Goal: Information Seeking & Learning: Learn about a topic

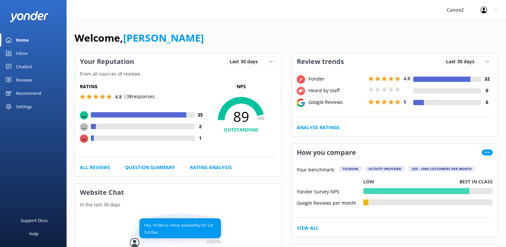
scroll to position [33, 0]
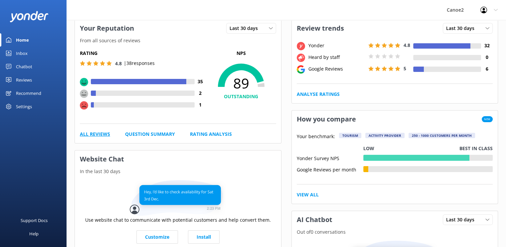
click at [103, 134] on link "All Reviews" at bounding box center [95, 133] width 30 height 7
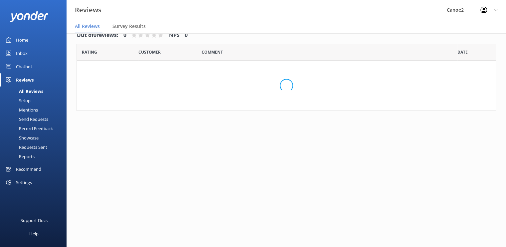
scroll to position [13, 0]
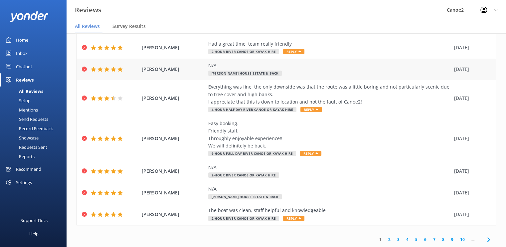
scroll to position [13, 0]
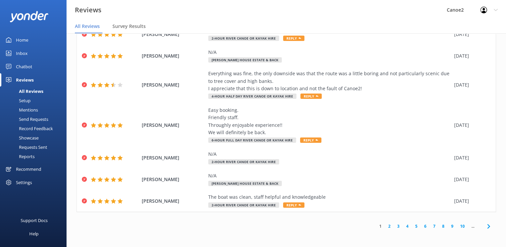
click at [385, 226] on link "2" at bounding box center [389, 226] width 9 height 6
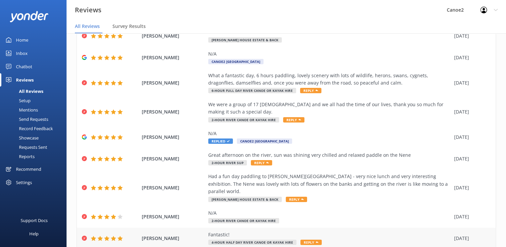
scroll to position [100, 0]
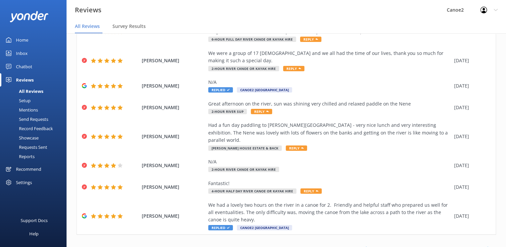
click at [376, 246] on link "1" at bounding box center [380, 249] width 9 height 6
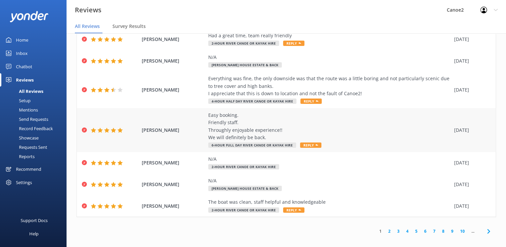
scroll to position [13, 0]
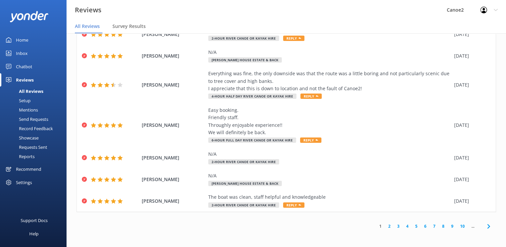
drag, startPoint x: 394, startPoint y: 227, endPoint x: 399, endPoint y: 224, distance: 5.8
click at [394, 227] on link "3" at bounding box center [398, 226] width 9 height 6
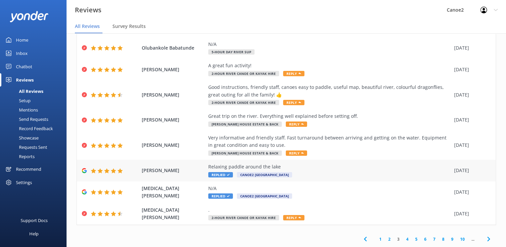
scroll to position [79, 0]
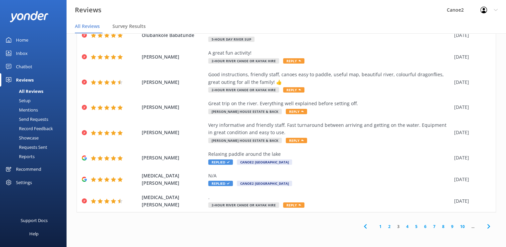
click at [403, 228] on link "4" at bounding box center [407, 226] width 9 height 6
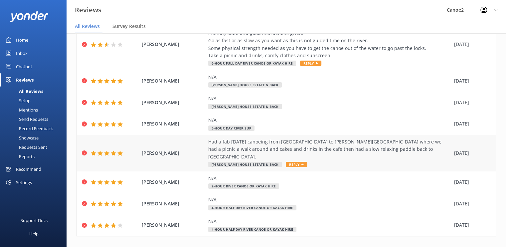
scroll to position [109, 0]
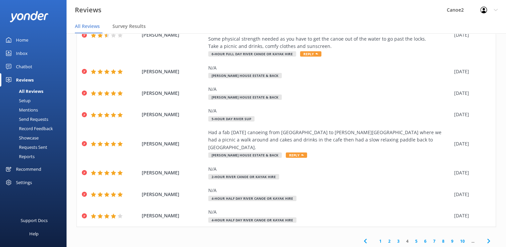
click at [412, 238] on link "5" at bounding box center [416, 241] width 9 height 6
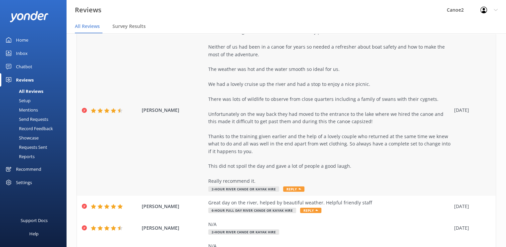
scroll to position [295, 0]
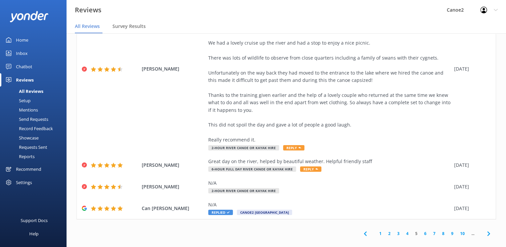
click at [421, 230] on link "6" at bounding box center [425, 233] width 9 height 6
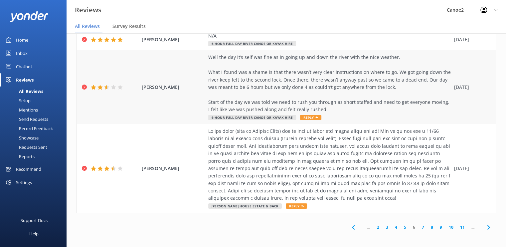
scroll to position [206, 0]
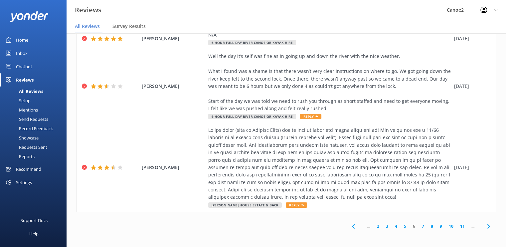
click at [419, 228] on link "7" at bounding box center [423, 226] width 9 height 6
